Goal: Transaction & Acquisition: Purchase product/service

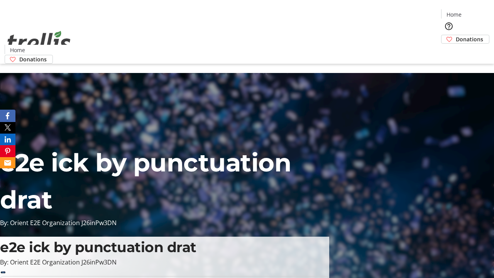
click at [456, 35] on span "Donations" at bounding box center [469, 39] width 27 height 8
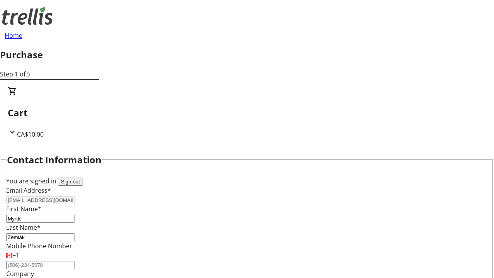
scroll to position [125, 0]
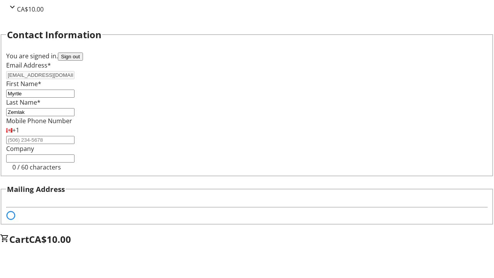
select select "BC"
select select "CA"
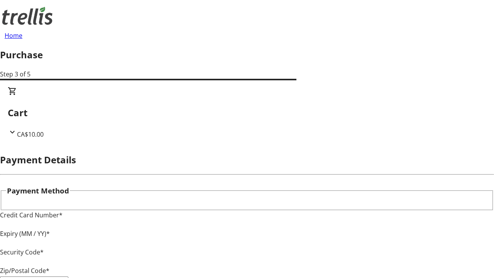
type input "V1Y 0C2"
